Goal: Task Accomplishment & Management: Manage account settings

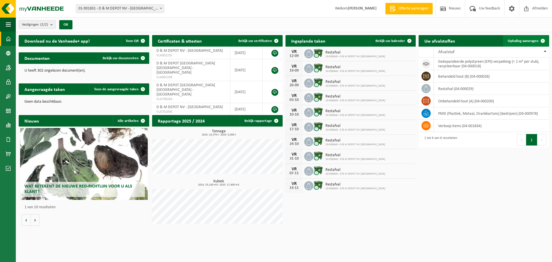
click at [522, 41] on span "Ophaling aanvragen" at bounding box center [523, 41] width 31 height 4
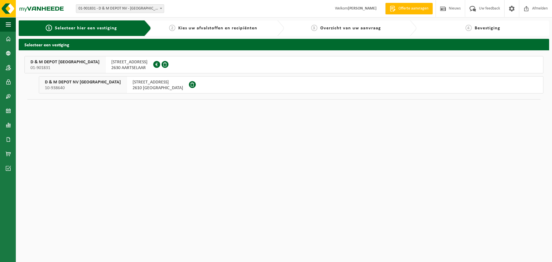
click at [162, 64] on span at bounding box center [165, 64] width 7 height 7
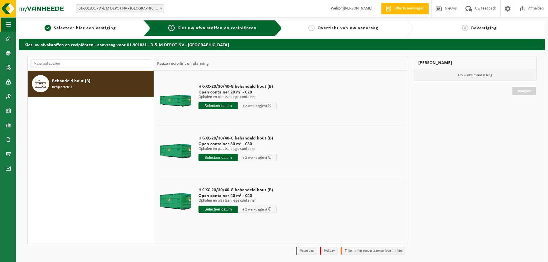
click at [5, 22] on button "Navigatie" at bounding box center [8, 24] width 16 height 14
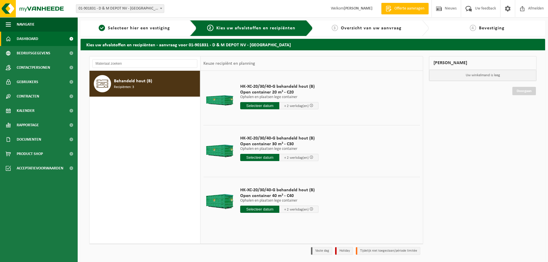
click at [12, 39] on link "Dashboard" at bounding box center [39, 39] width 78 height 14
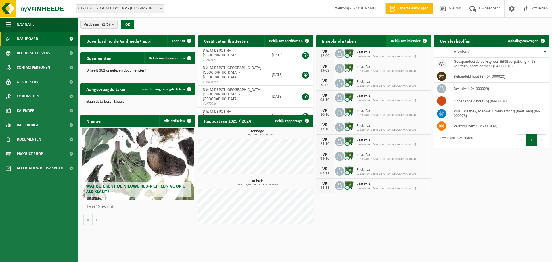
click at [411, 41] on span "Bekijk uw kalender" at bounding box center [406, 41] width 30 height 4
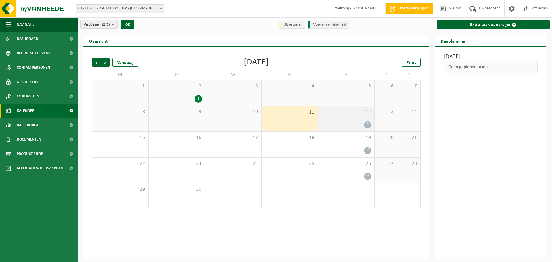
click at [369, 123] on icon at bounding box center [367, 124] width 5 height 5
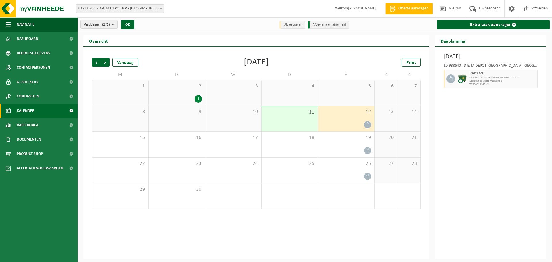
click at [365, 122] on icon at bounding box center [367, 124] width 5 height 5
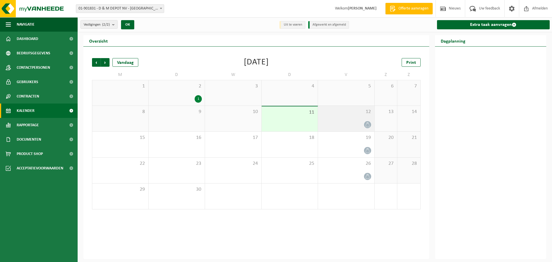
click at [365, 122] on icon at bounding box center [367, 124] width 5 height 5
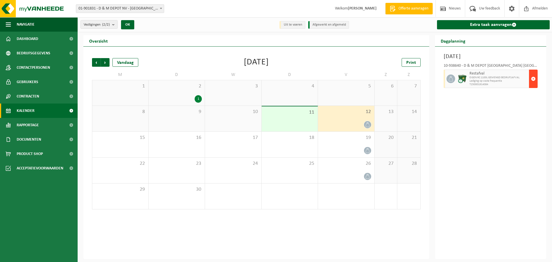
click at [531, 80] on span "button" at bounding box center [533, 78] width 5 height 11
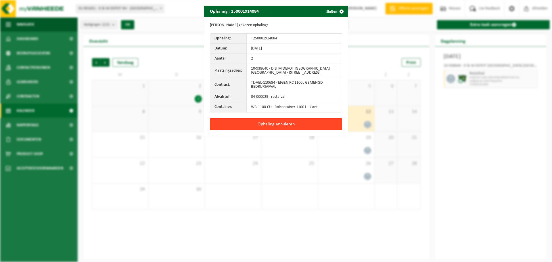
click at [299, 122] on button "Ophaling annuleren" at bounding box center [276, 124] width 132 height 12
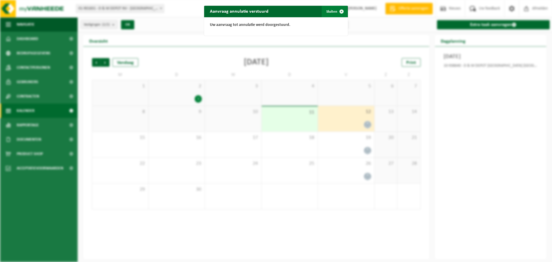
click at [332, 9] on button "Sluiten" at bounding box center [335, 11] width 26 height 11
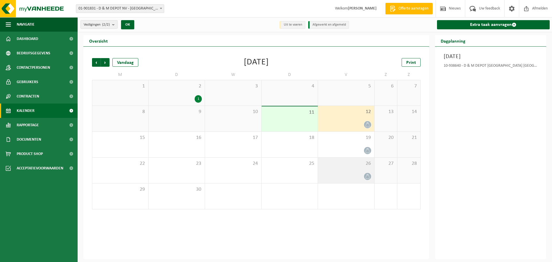
click at [365, 176] on icon at bounding box center [367, 176] width 5 height 5
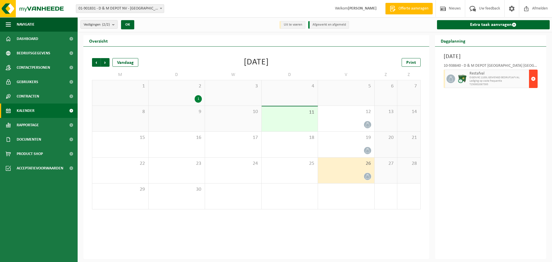
click at [534, 78] on span "button" at bounding box center [533, 78] width 5 height 11
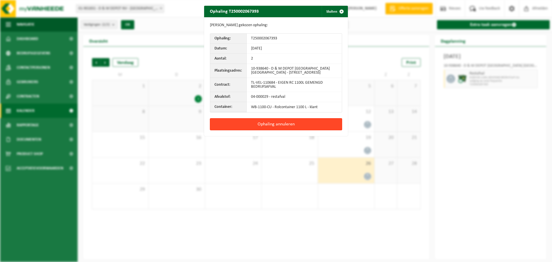
click at [278, 121] on button "Ophaling annuleren" at bounding box center [276, 124] width 132 height 12
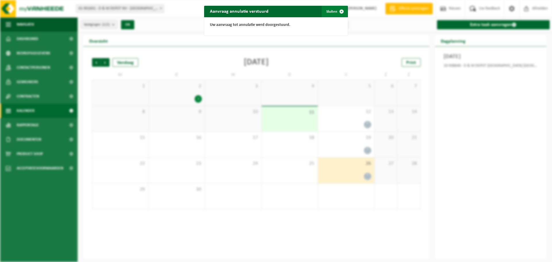
click at [330, 12] on button "Sluiten" at bounding box center [335, 11] width 26 height 11
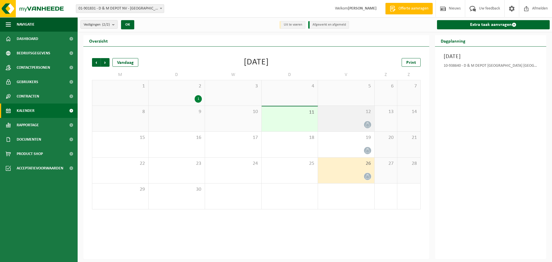
click at [360, 123] on div at bounding box center [346, 125] width 51 height 8
